Goal: Subscribe to service/newsletter

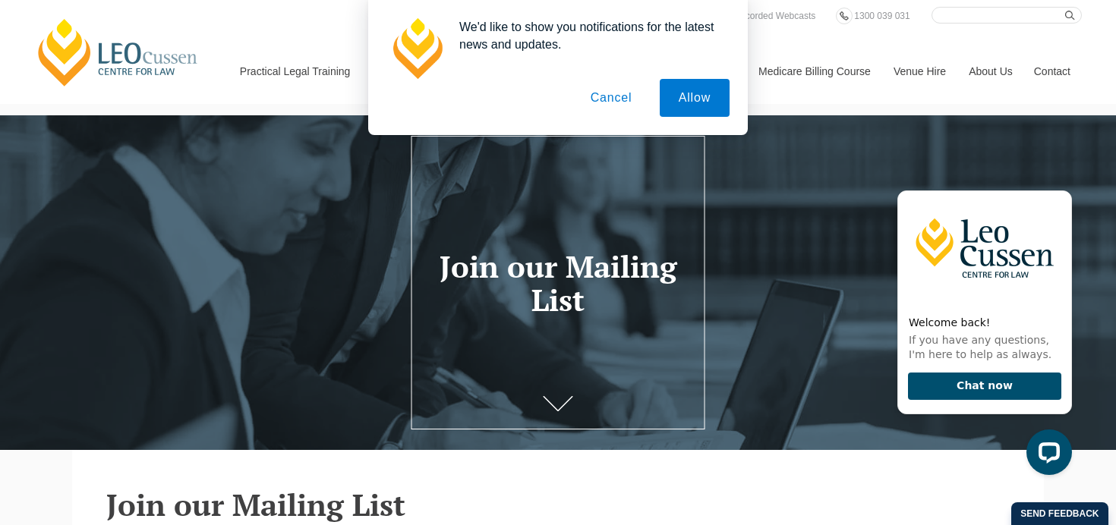
click at [625, 96] on button "Cancel" at bounding box center [612, 98] width 80 height 38
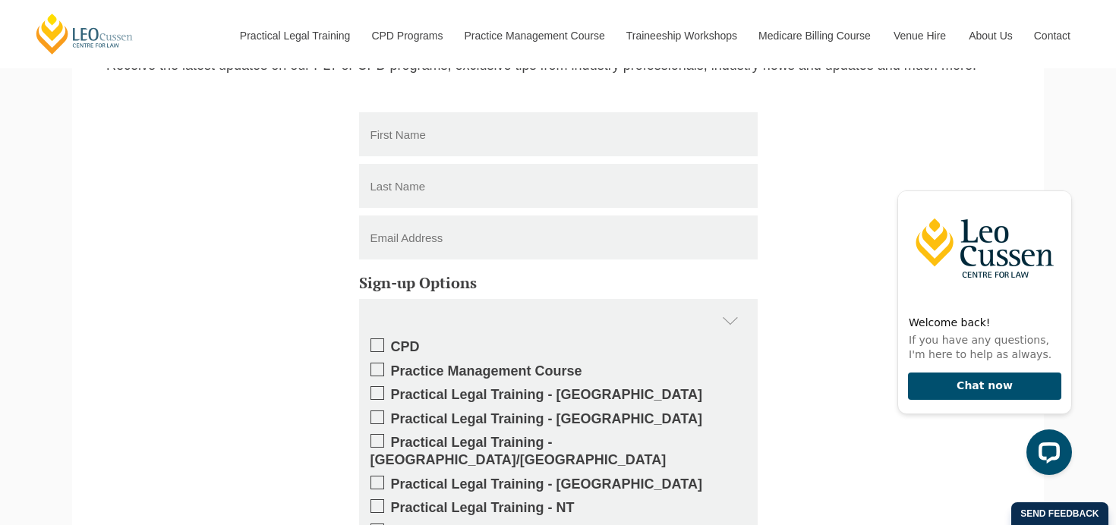
scroll to position [476, 0]
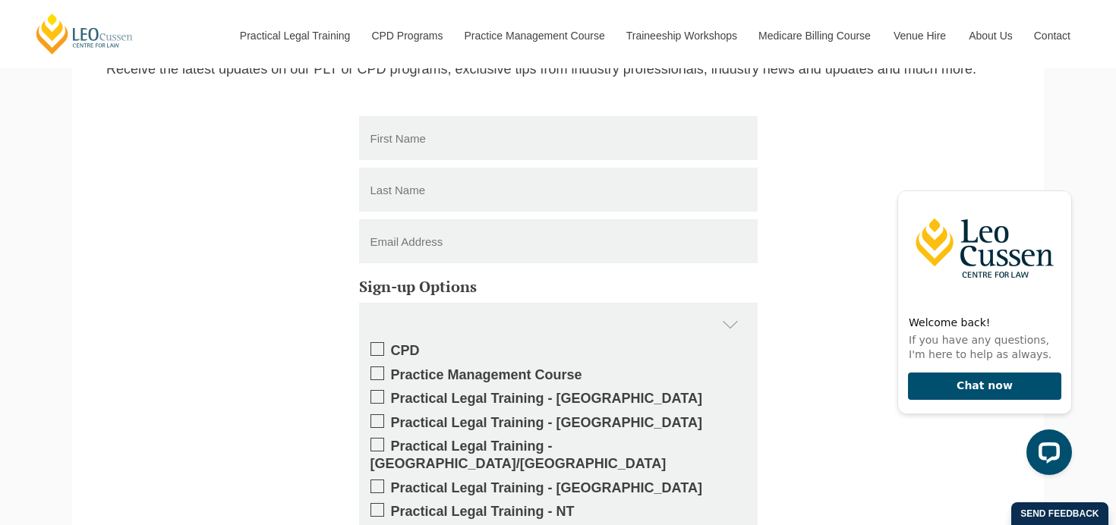
click at [481, 149] on input "text" at bounding box center [558, 138] width 398 height 44
type input "Joshua"
type input "Bryson"
type input "jbryson2111@gmail.com"
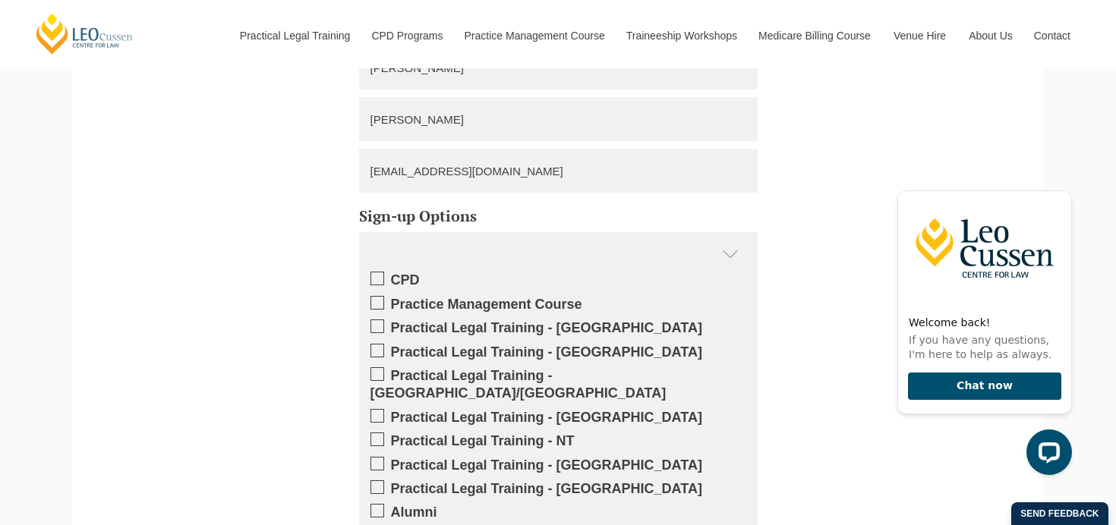
scroll to position [591, 0]
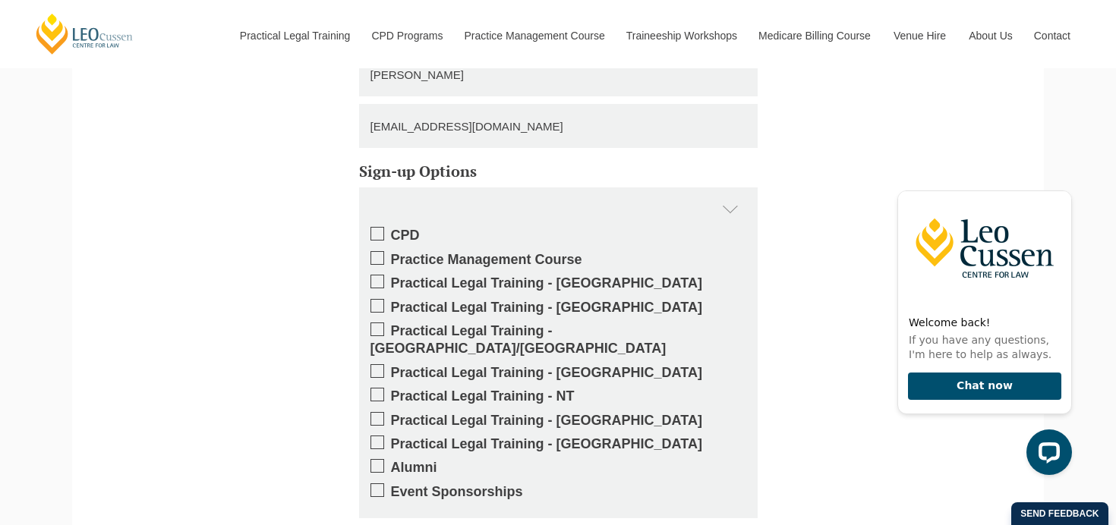
click at [379, 233] on span at bounding box center [377, 234] width 14 height 14
click at [391, 230] on input "CPD" at bounding box center [391, 230] width 0 height 0
click at [379, 255] on span at bounding box center [377, 258] width 14 height 14
click at [391, 254] on input "Practice Management Course" at bounding box center [391, 254] width 0 height 0
click at [379, 283] on span at bounding box center [377, 282] width 14 height 14
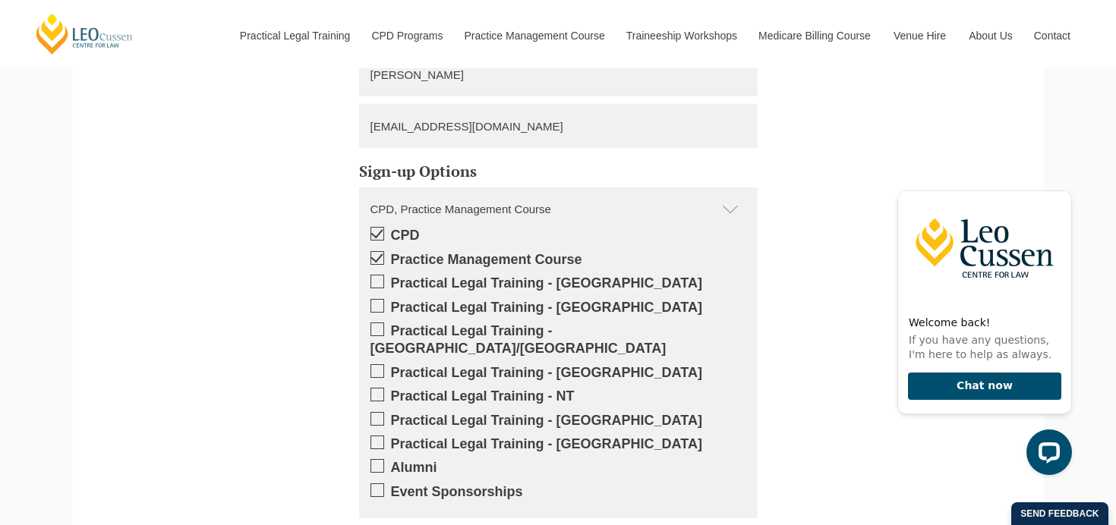
click at [391, 278] on input "Practical Legal Training - [GEOGRAPHIC_DATA]" at bounding box center [391, 278] width 0 height 0
click at [380, 459] on span at bounding box center [377, 466] width 14 height 14
click at [391, 462] on input "Alumni" at bounding box center [391, 462] width 0 height 0
click at [380, 483] on span at bounding box center [377, 490] width 14 height 14
click at [391, 487] on input "Event Sponsorships" at bounding box center [391, 487] width 0 height 0
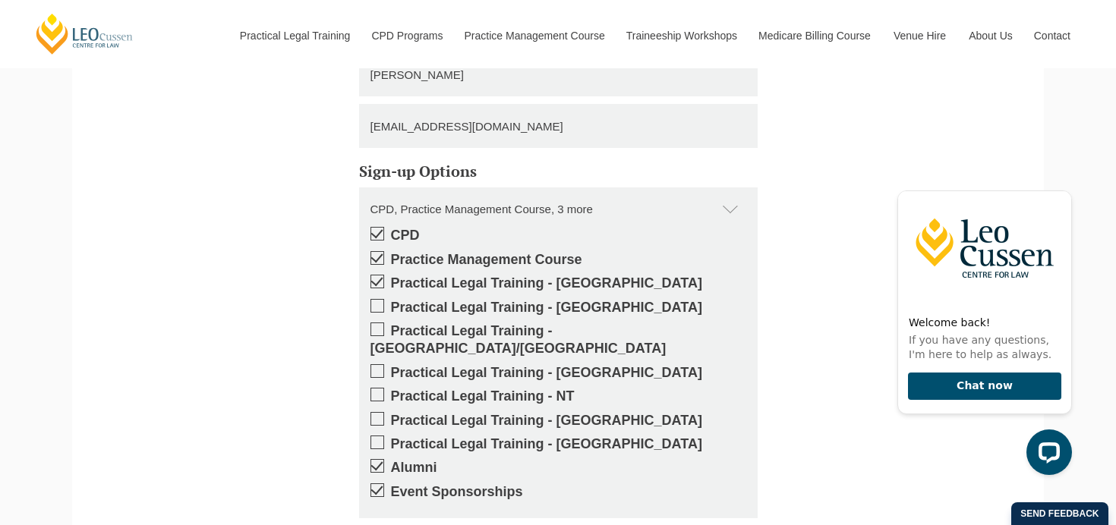
click at [380, 459] on span at bounding box center [377, 466] width 14 height 14
click at [391, 462] on input "Alumni" at bounding box center [391, 462] width 0 height 0
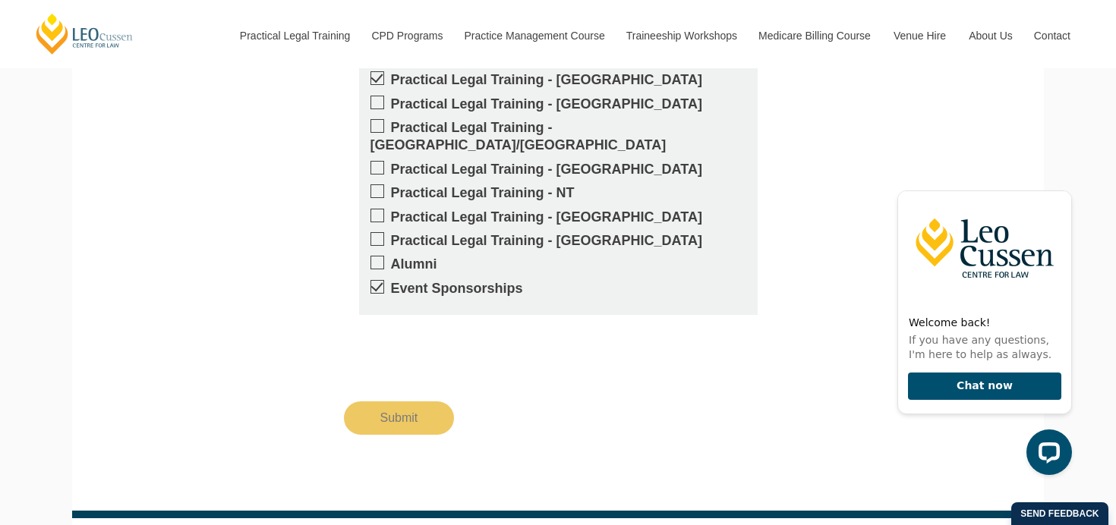
scroll to position [795, 0]
click at [412, 407] on input "Submit" at bounding box center [399, 417] width 111 height 33
type input "Submitting"
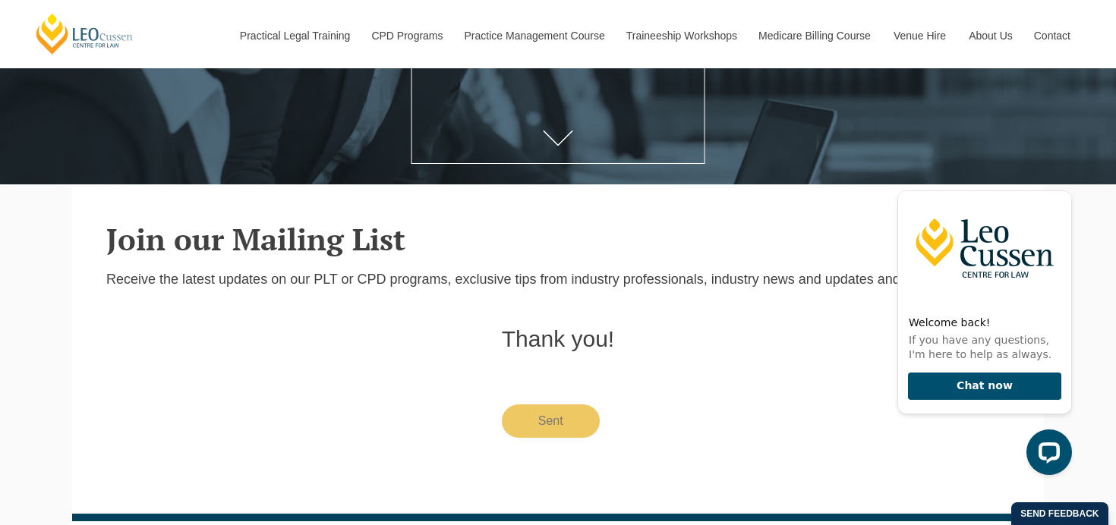
scroll to position [285, 0]
